Goal: Task Accomplishment & Management: Use online tool/utility

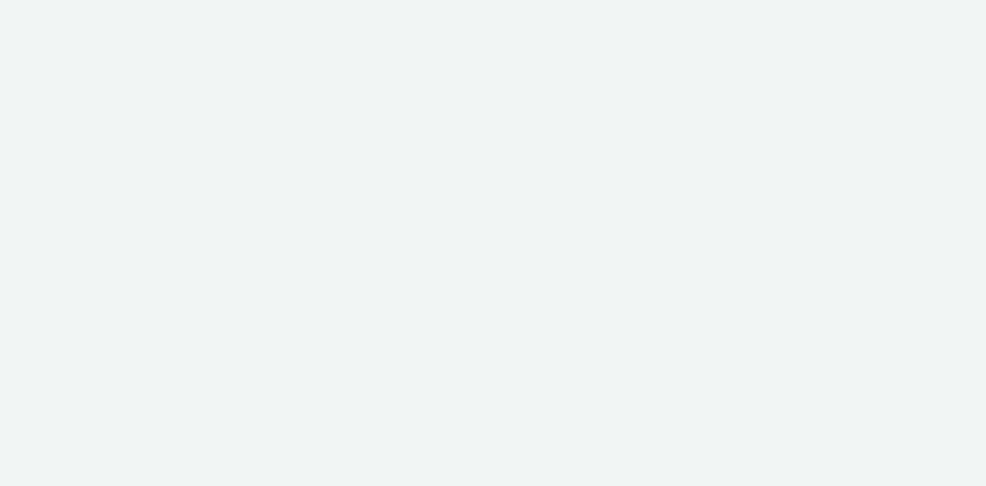
select select "47c37c18-910e-43a3-bb91-a2beb2847406"
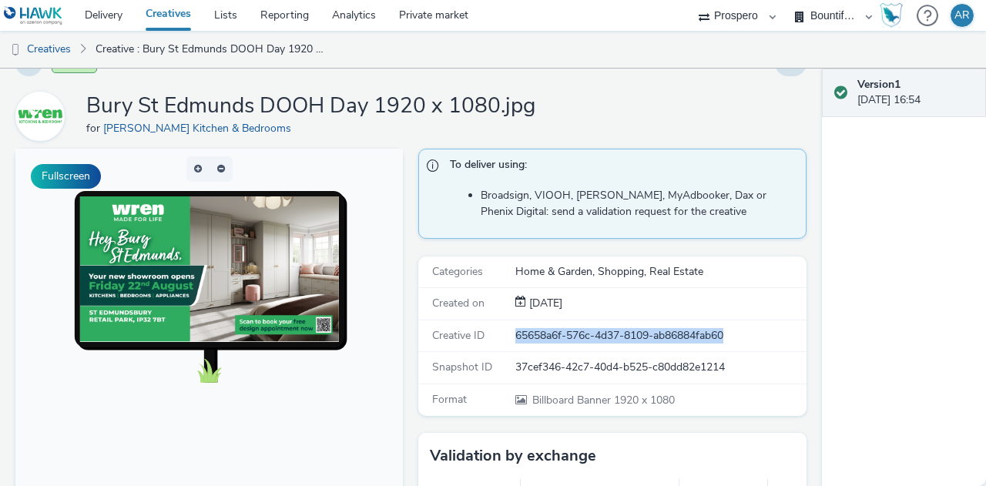
drag, startPoint x: 725, startPoint y: 338, endPoint x: 509, endPoint y: 334, distance: 215.8
click at [516, 334] on div "65658a6f-576c-4d37-8109-ab86884fab60" at bounding box center [661, 335] width 290 height 15
copy div "65658a6f-576c-4d37-8109-ab86884fab60"
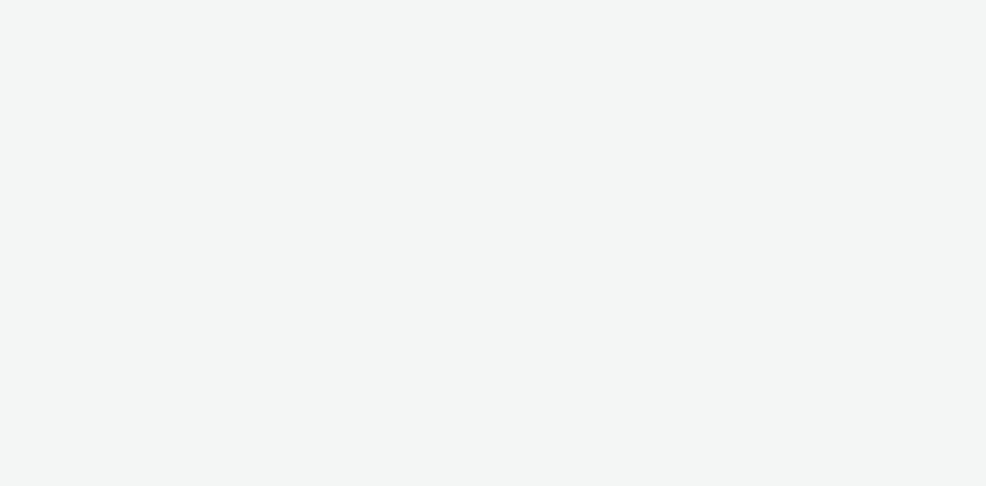
select select "47c37c18-910e-43a3-bb91-a2beb2847406"
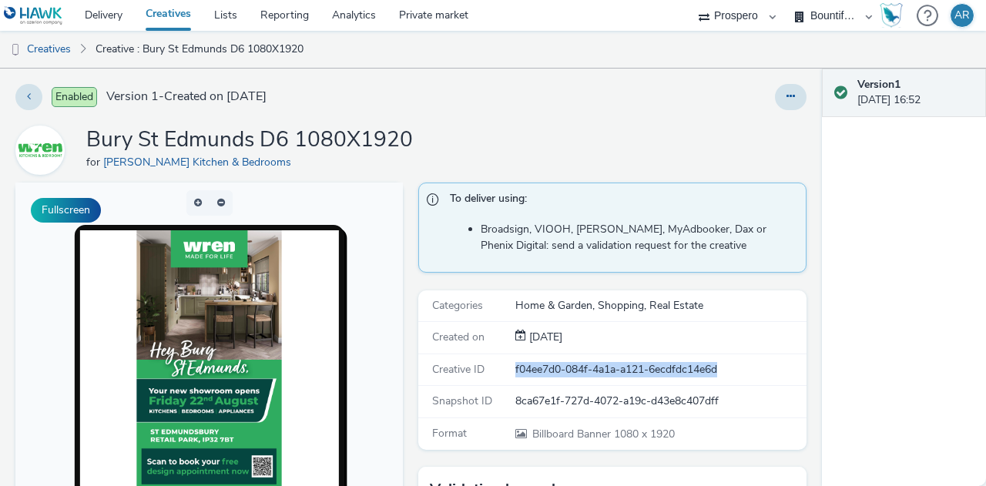
drag, startPoint x: 717, startPoint y: 364, endPoint x: 506, endPoint y: 368, distance: 211.2
click at [506, 368] on div "Creative ID f04ee7d0-084f-4a1a-a121-6ecdfdc14e6d" at bounding box center [612, 370] width 388 height 32
copy div "f04ee7d0-084f-4a1a-a121-6ecdfdc14e6d"
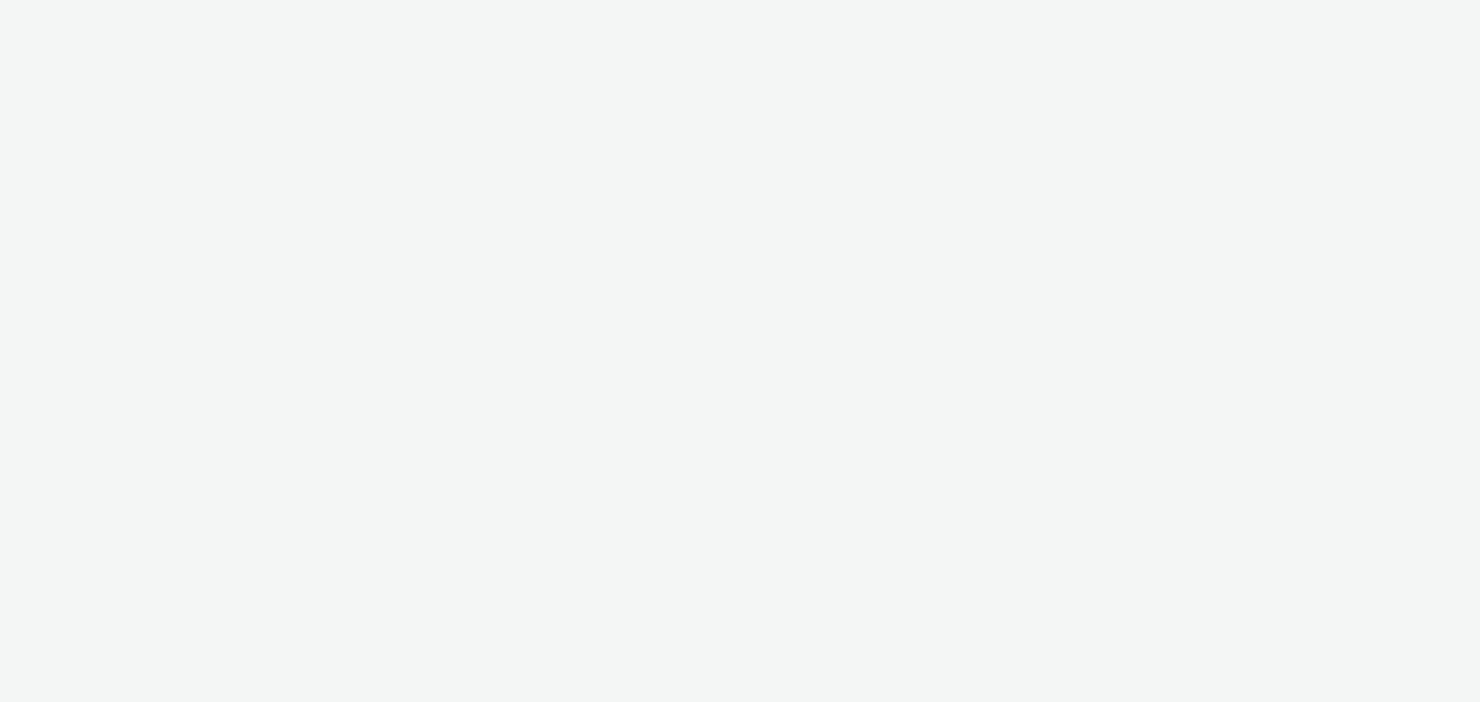
select select "47c37c18-910e-43a3-bb91-a2beb2847406"
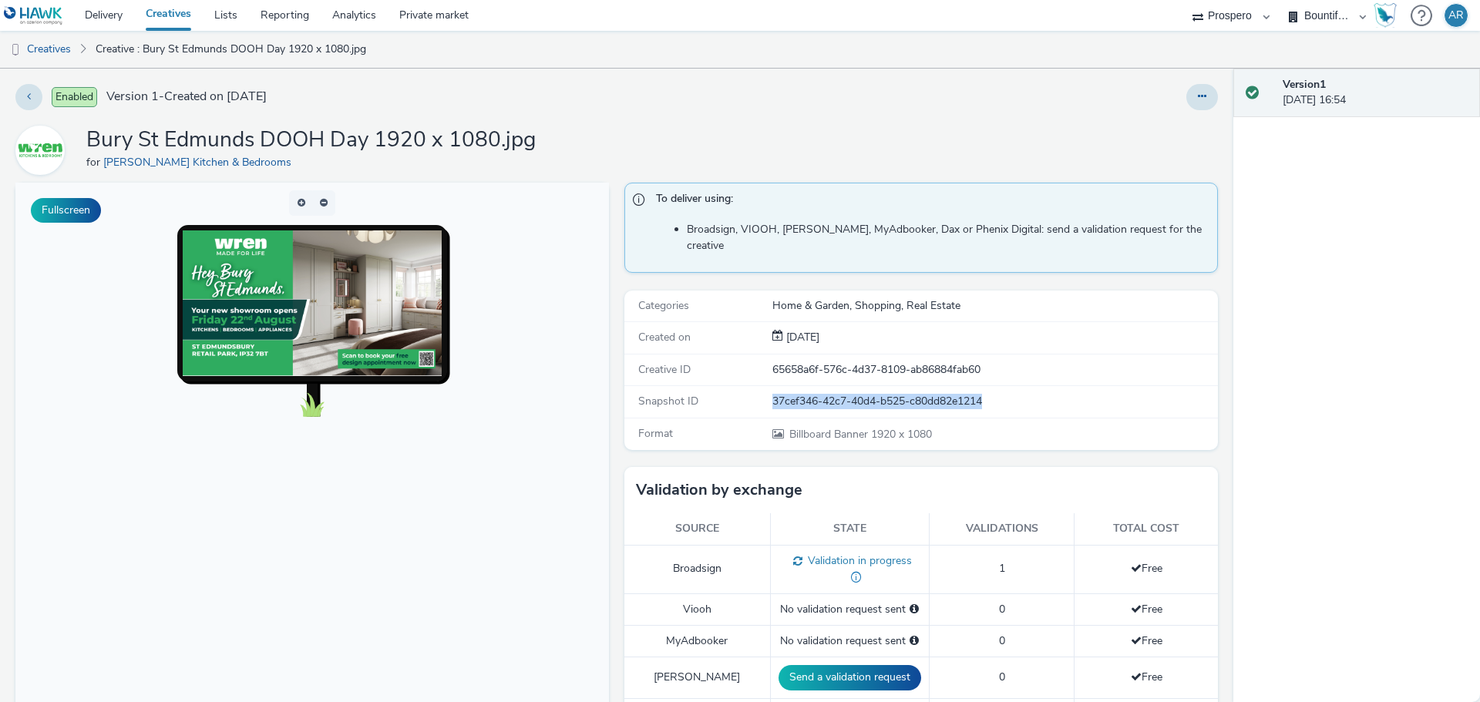
drag, startPoint x: 992, startPoint y: 387, endPoint x: 766, endPoint y: 384, distance: 225.8
click at [772, 394] on div "37cef346-42c7-40d4-b525-c80dd82e1214" at bounding box center [994, 401] width 444 height 15
copy div "37cef346-42c7-40d4-b525-c80dd82e1214"
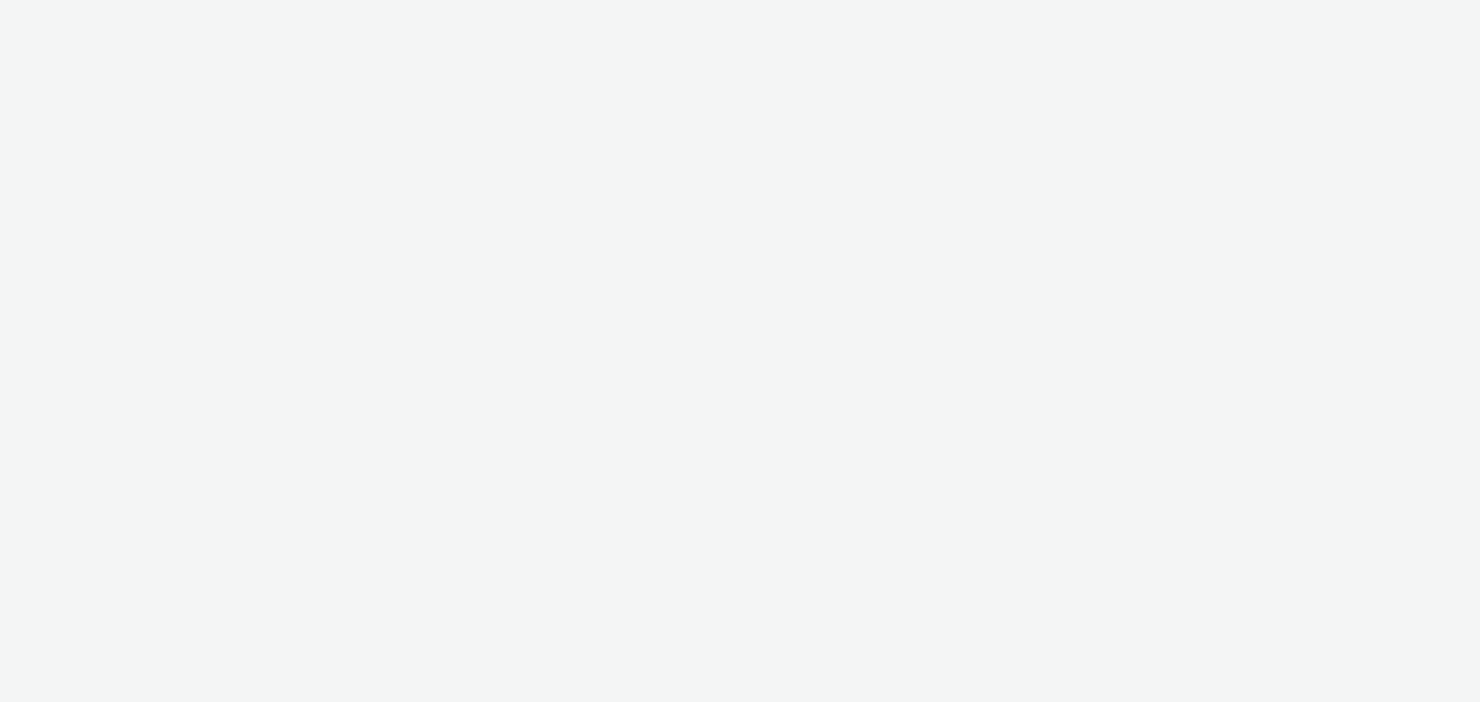
select select "47c37c18-910e-43a3-bb91-a2beb2847406"
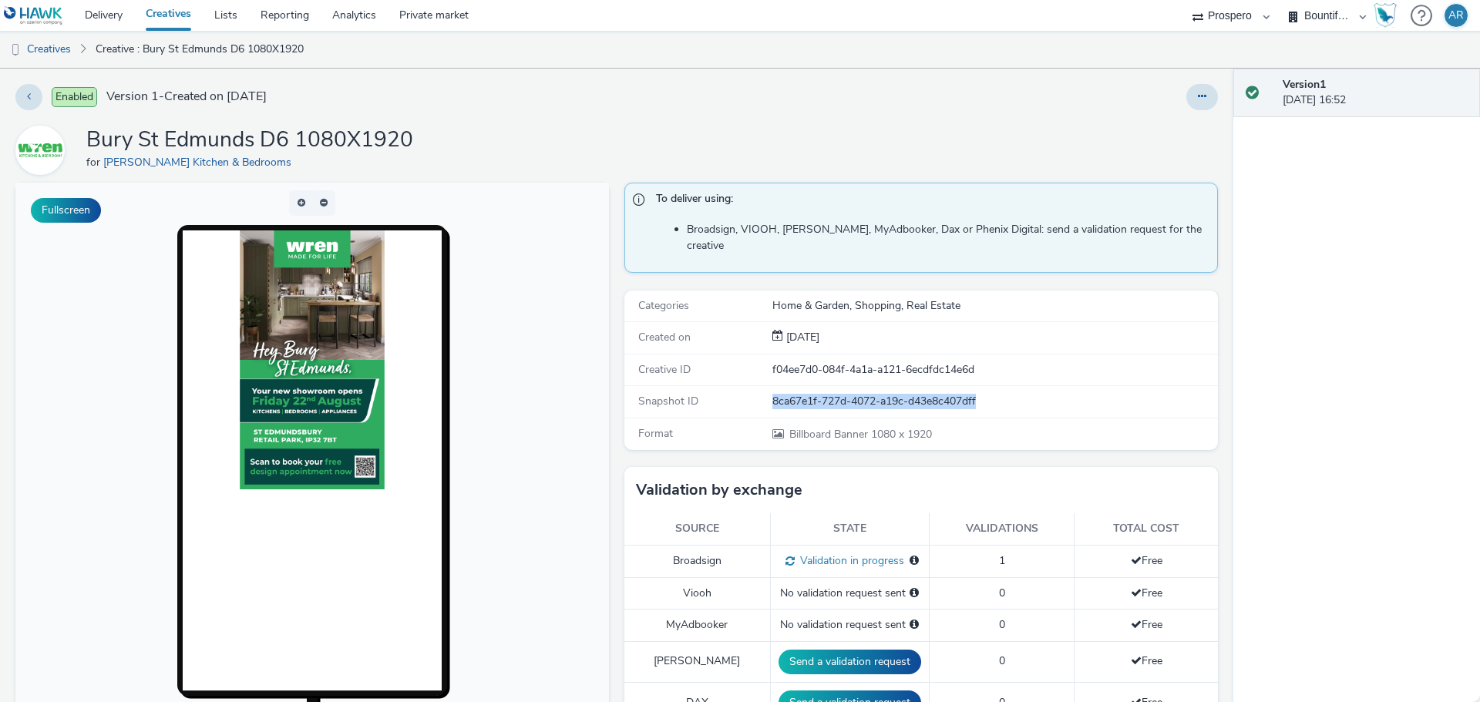
drag, startPoint x: 991, startPoint y: 383, endPoint x: 762, endPoint y: 389, distance: 228.9
click at [762, 389] on div "Snapshot ID 8ca67e1f-727d-4072-a19c-d43e8c407dff" at bounding box center [920, 402] width 593 height 32
copy div "8ca67e1f-727d-4072-a19c-d43e8c407dff"
